Goal: Task Accomplishment & Management: Use online tool/utility

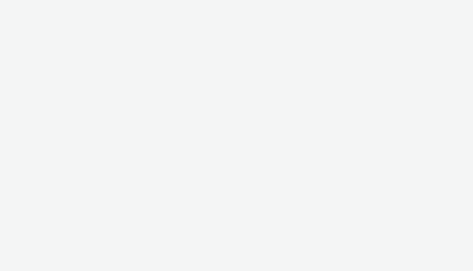
select select "7d7b5aff-eb10-49ff-9fb4-161712d76f47"
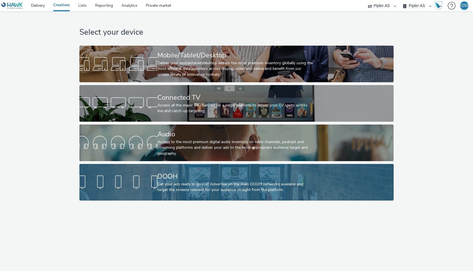
click at [262, 183] on div "Get your ads ready to go out! Advertise on the main DOOH networks available and…" at bounding box center [236, 187] width 156 height 12
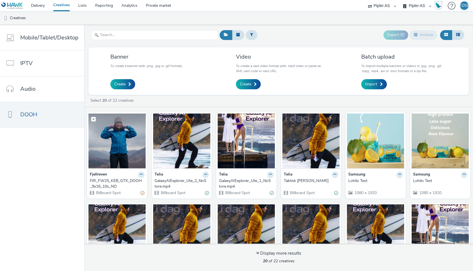
click at [116, 152] on img at bounding box center [116, 141] width 57 height 55
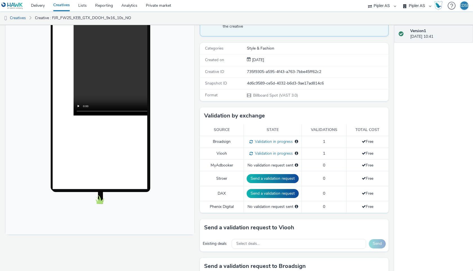
scroll to position [1, 0]
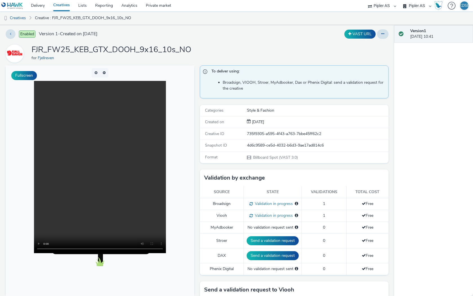
click at [123, 253] on video at bounding box center [100, 167] width 132 height 172
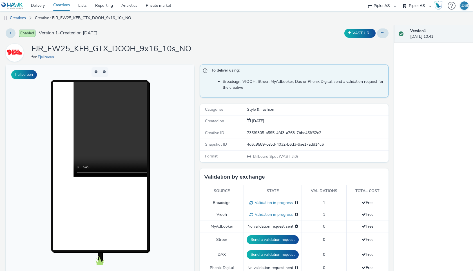
scroll to position [0, 0]
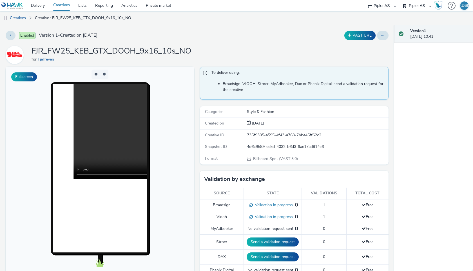
click at [168, 138] on body at bounding box center [100, 182] width 189 height 231
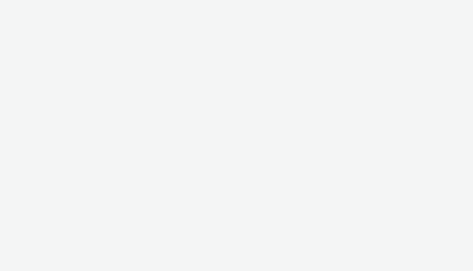
select select "7d7b5aff-eb10-49ff-9fb4-161712d76f47"
